Goal: Go to known website: Access a specific website the user already knows

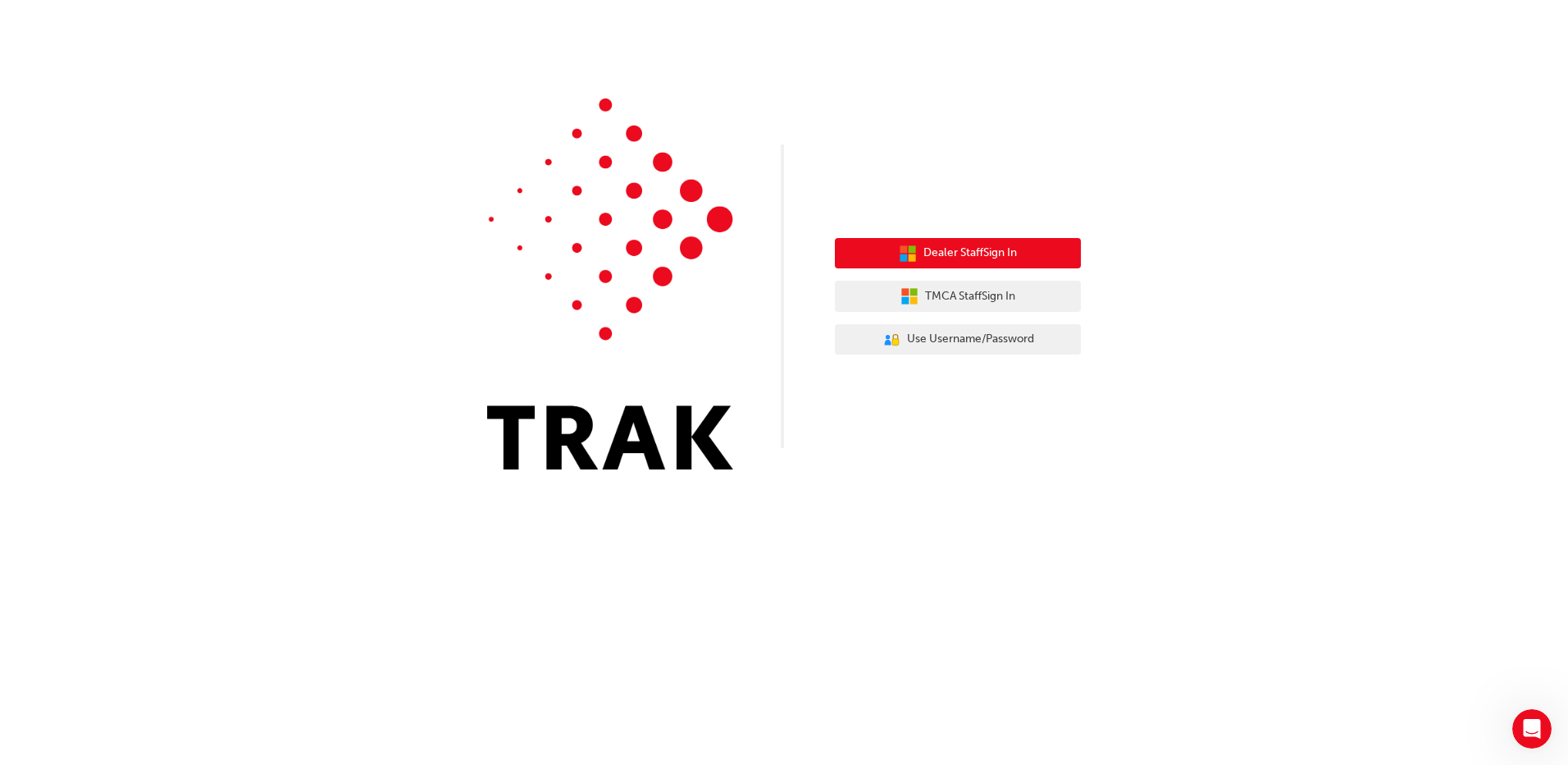
click at [947, 256] on span "Dealer Staff Sign In" at bounding box center [971, 253] width 94 height 19
